Goal: Entertainment & Leisure: Consume media (video, audio)

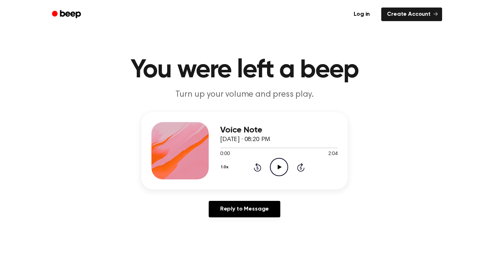
click at [280, 165] on icon "Play Audio" at bounding box center [279, 167] width 18 height 18
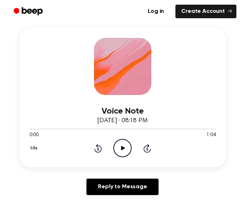
scroll to position [98, 0]
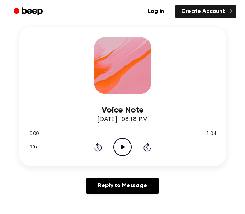
click at [119, 148] on icon "Play Audio" at bounding box center [122, 147] width 18 height 18
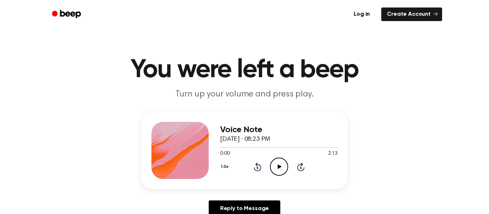
click at [280, 172] on icon "Play Audio" at bounding box center [279, 167] width 18 height 18
click at [280, 173] on icon "Pause Audio" at bounding box center [279, 167] width 18 height 18
click at [280, 173] on icon "Play Audio" at bounding box center [279, 167] width 18 height 18
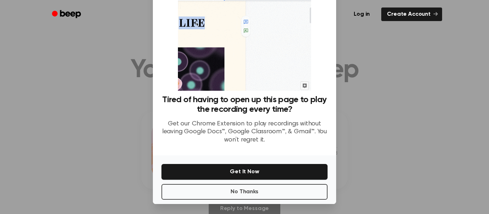
scroll to position [46, 0]
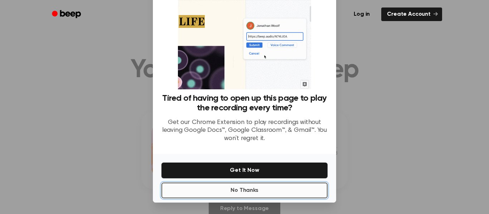
click at [260, 191] on button "No Thanks" at bounding box center [244, 191] width 166 height 16
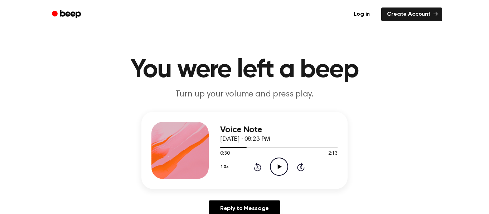
click at [271, 160] on icon "Play Audio" at bounding box center [279, 167] width 18 height 18
